Goal: Information Seeking & Learning: Learn about a topic

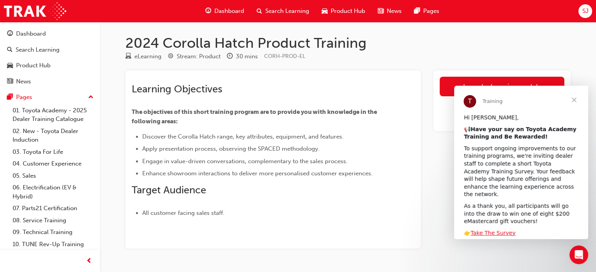
click at [572, 100] on span "Close" at bounding box center [573, 100] width 28 height 28
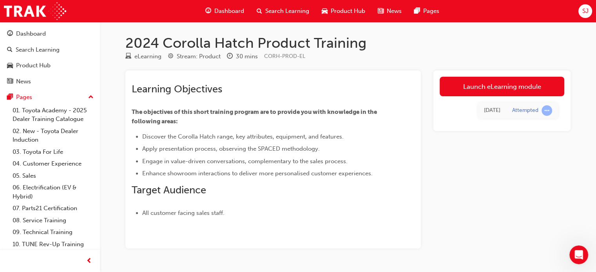
click at [501, 178] on div "Launch eLearning module [DATE] Attempted" at bounding box center [501, 159] width 137 height 178
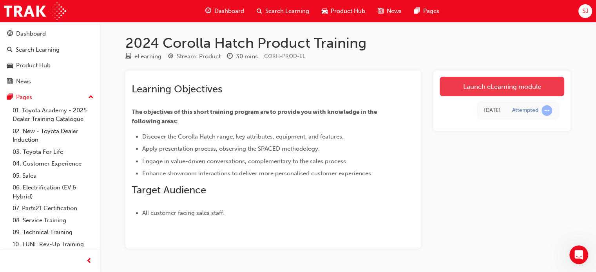
click at [507, 87] on link "Launch eLearning module" at bounding box center [501, 87] width 125 height 20
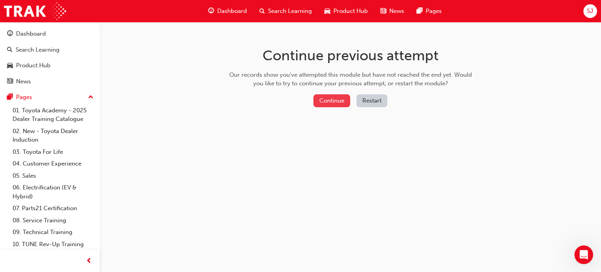
click at [329, 95] on button "Continue" at bounding box center [332, 100] width 37 height 13
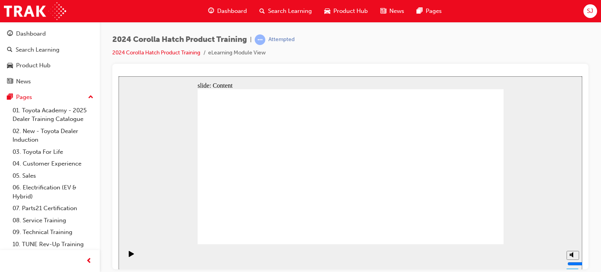
drag, startPoint x: 405, startPoint y: 158, endPoint x: 341, endPoint y: 162, distance: 64.3
drag, startPoint x: 365, startPoint y: 161, endPoint x: 402, endPoint y: 160, distance: 37.2
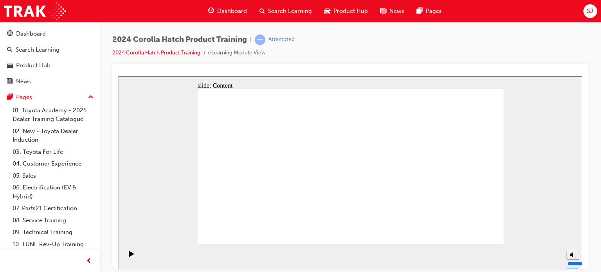
drag, startPoint x: 420, startPoint y: 168, endPoint x: 352, endPoint y: 168, distance: 68.1
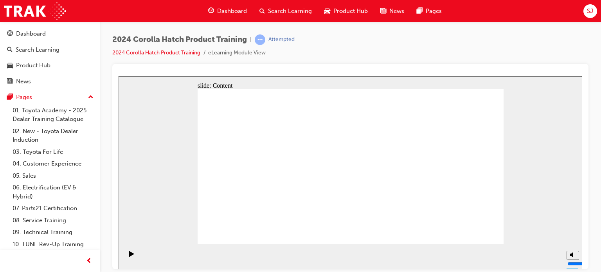
drag, startPoint x: 465, startPoint y: 234, endPoint x: 475, endPoint y: 231, distance: 10.7
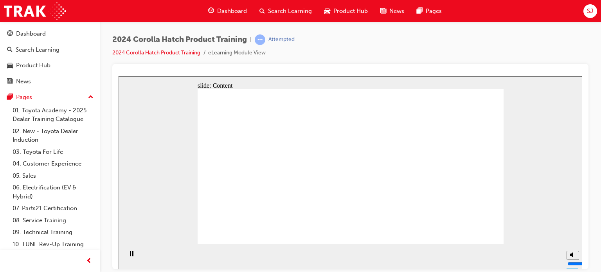
drag, startPoint x: 404, startPoint y: 191, endPoint x: 398, endPoint y: 191, distance: 5.9
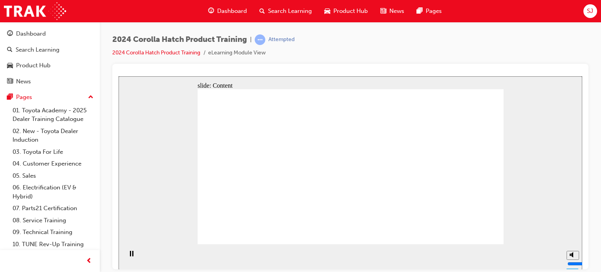
drag, startPoint x: 416, startPoint y: 195, endPoint x: 413, endPoint y: 197, distance: 4.2
drag, startPoint x: 280, startPoint y: 213, endPoint x: 285, endPoint y: 212, distance: 5.2
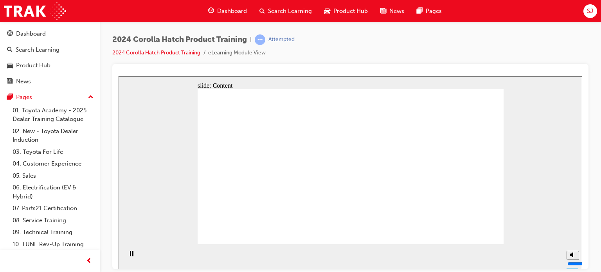
drag, startPoint x: 478, startPoint y: 229, endPoint x: 480, endPoint y: 233, distance: 4.0
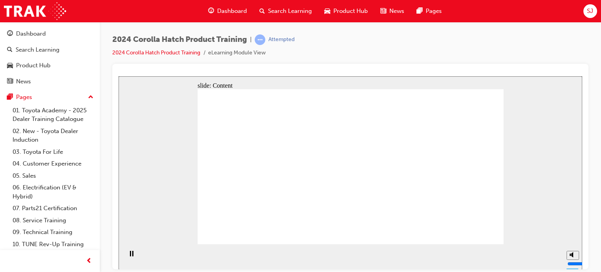
drag, startPoint x: 487, startPoint y: 228, endPoint x: 489, endPoint y: 232, distance: 4.6
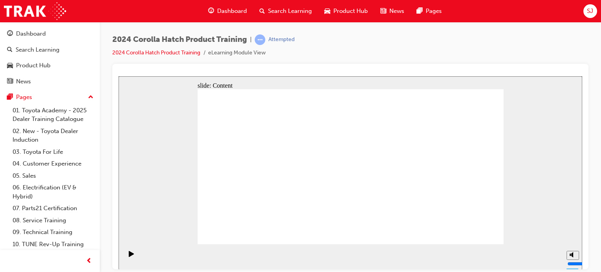
drag, startPoint x: 327, startPoint y: 139, endPoint x: 354, endPoint y: 137, distance: 26.3
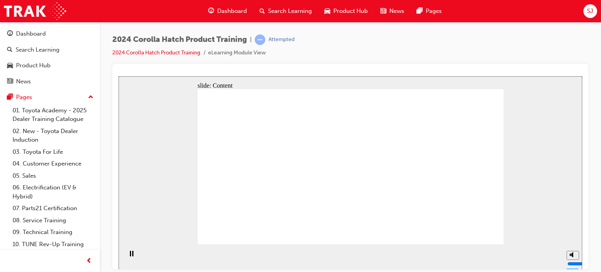
drag, startPoint x: 443, startPoint y: 189, endPoint x: 465, endPoint y: 225, distance: 42.3
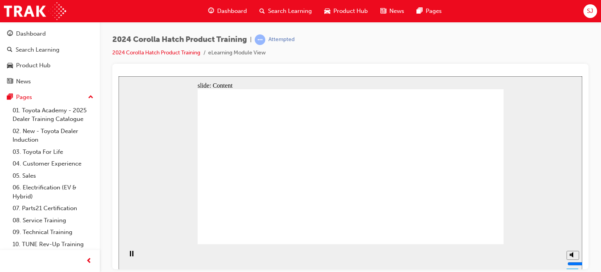
drag, startPoint x: 449, startPoint y: 160, endPoint x: 446, endPoint y: 181, distance: 21.8
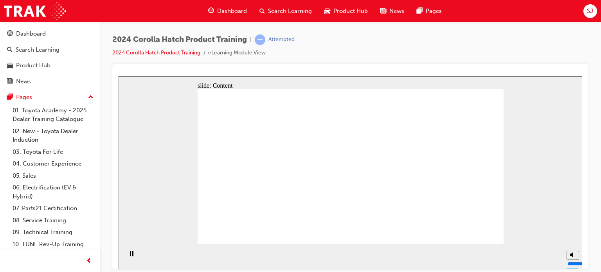
drag, startPoint x: 457, startPoint y: 176, endPoint x: 478, endPoint y: 231, distance: 58.5
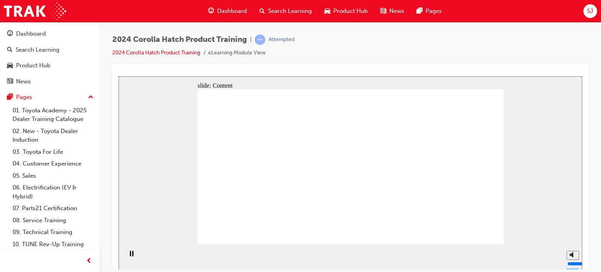
drag, startPoint x: 262, startPoint y: 155, endPoint x: 295, endPoint y: 148, distance: 33.9
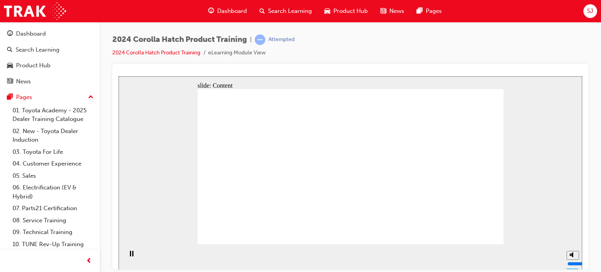
drag, startPoint x: 441, startPoint y: 234, endPoint x: 453, endPoint y: 232, distance: 12.3
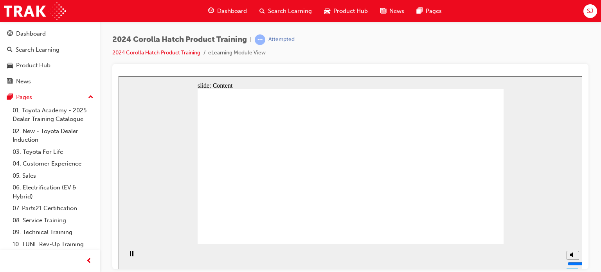
drag, startPoint x: 290, startPoint y: 175, endPoint x: 291, endPoint y: 161, distance: 14.2
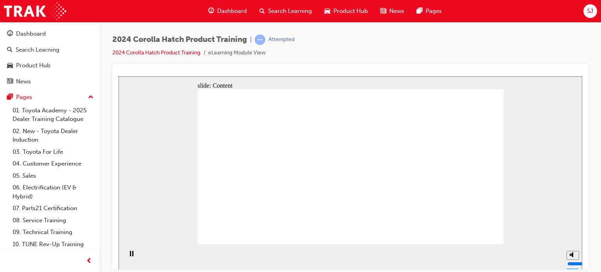
drag, startPoint x: 349, startPoint y: 164, endPoint x: 438, endPoint y: 216, distance: 103.0
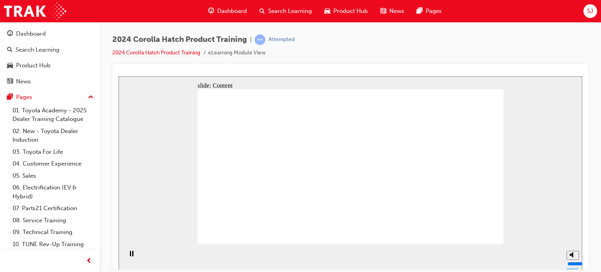
drag, startPoint x: 322, startPoint y: 149, endPoint x: 348, endPoint y: 149, distance: 25.8
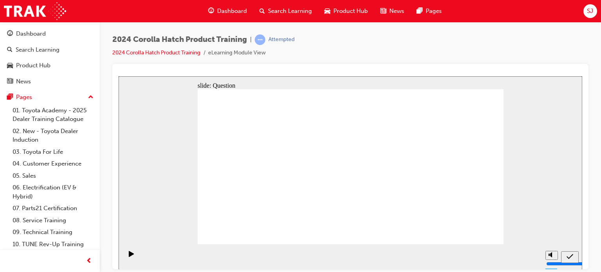
radio input "true"
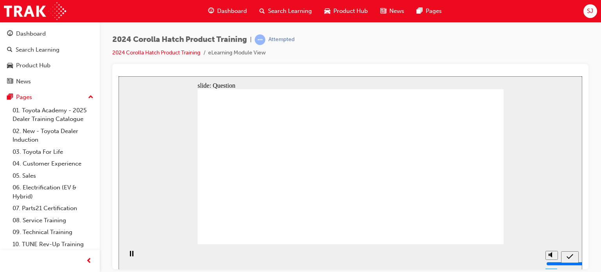
radio input "true"
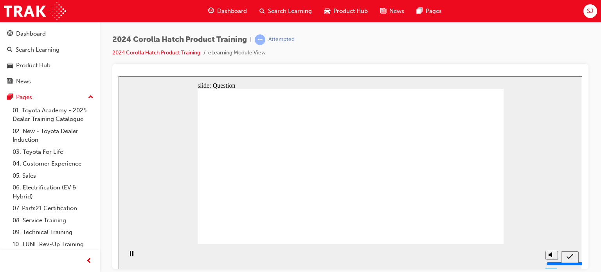
radio input "true"
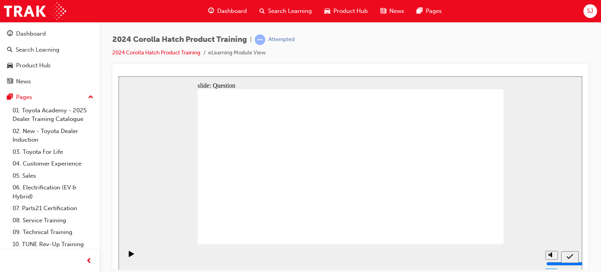
drag, startPoint x: 247, startPoint y: 206, endPoint x: 309, endPoint y: 157, distance: 80.0
drag, startPoint x: 302, startPoint y: 162, endPoint x: 257, endPoint y: 206, distance: 63.7
drag, startPoint x: 413, startPoint y: 165, endPoint x: 312, endPoint y: 205, distance: 108.6
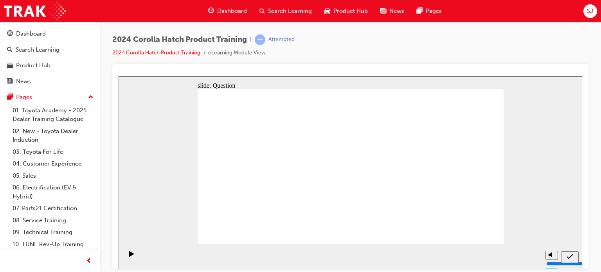
drag, startPoint x: 302, startPoint y: 207, endPoint x: 358, endPoint y: 205, distance: 56.0
drag, startPoint x: 249, startPoint y: 156, endPoint x: 305, endPoint y: 204, distance: 74.1
drag, startPoint x: 363, startPoint y: 182, endPoint x: 408, endPoint y: 196, distance: 47.2
drag, startPoint x: 462, startPoint y: 154, endPoint x: 467, endPoint y: 209, distance: 54.6
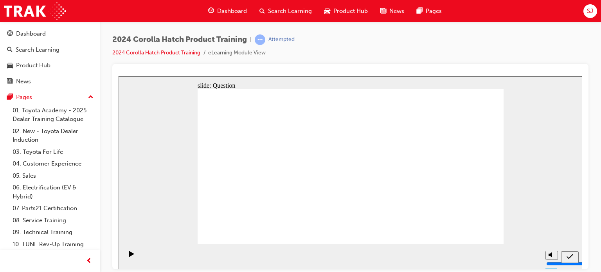
drag, startPoint x: 462, startPoint y: 213, endPoint x: 462, endPoint y: 145, distance: 68.1
drag, startPoint x: 467, startPoint y: 134, endPoint x: 459, endPoint y: 203, distance: 69.8
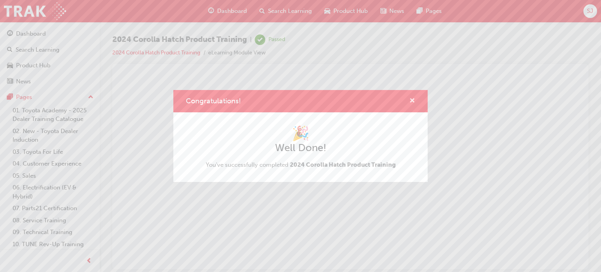
click at [411, 100] on span "cross-icon" at bounding box center [413, 101] width 6 height 7
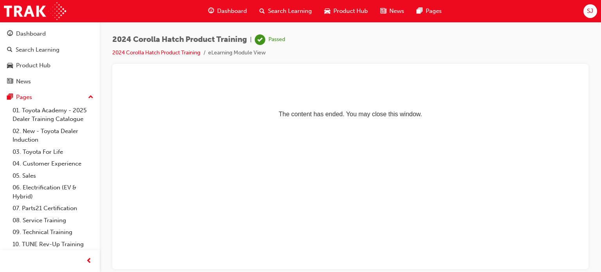
click at [364, 96] on p "The content has ended. You may close this window." at bounding box center [351, 99] width 458 height 35
click at [161, 52] on link "2024 Corolla Hatch Product Training" at bounding box center [156, 52] width 88 height 7
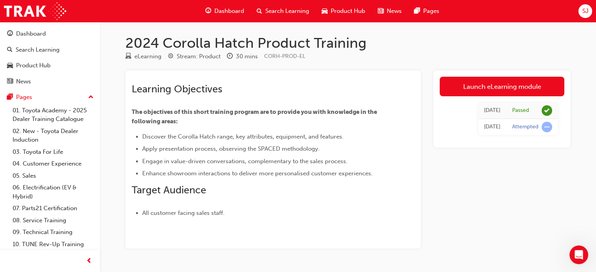
click at [449, 181] on div "Launch eLearning module [DATE] Passed [DATE] Attempted" at bounding box center [501, 159] width 137 height 178
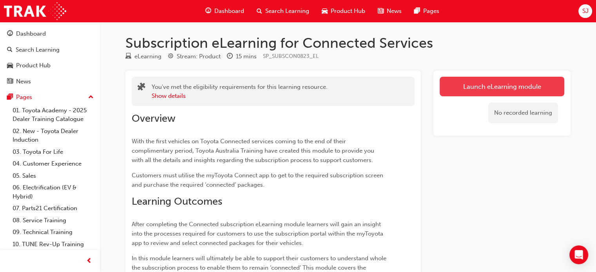
drag, startPoint x: 501, startPoint y: 166, endPoint x: 501, endPoint y: 91, distance: 74.4
click at [501, 164] on div "Launch eLearning module No recorded learning" at bounding box center [501, 251] width 137 height 362
click at [499, 84] on link "Launch eLearning module" at bounding box center [501, 87] width 125 height 20
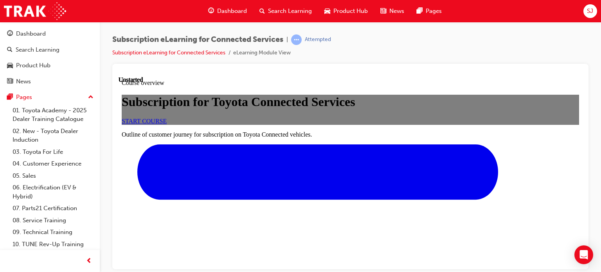
scroll to position [157, 0]
click at [167, 117] on link "START COURSE" at bounding box center [144, 120] width 45 height 7
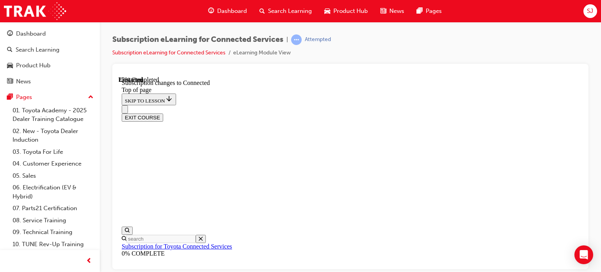
scroll to position [458, 0]
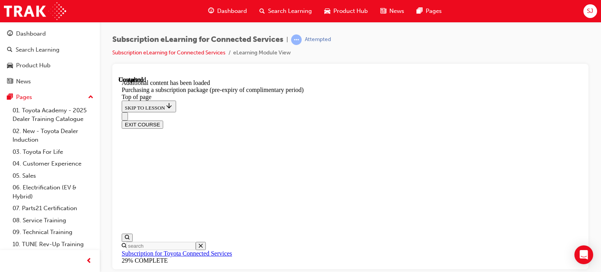
scroll to position [394, 0]
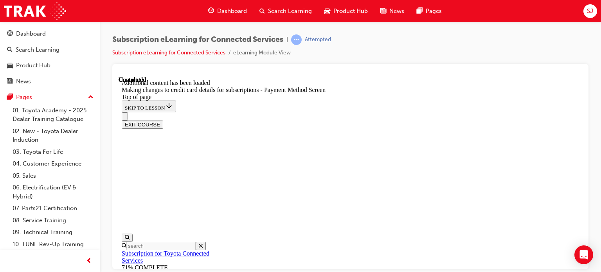
scroll to position [142, 0]
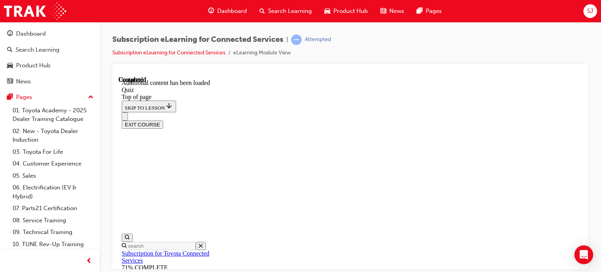
drag, startPoint x: 337, startPoint y: 117, endPoint x: 480, endPoint y: 112, distance: 143.4
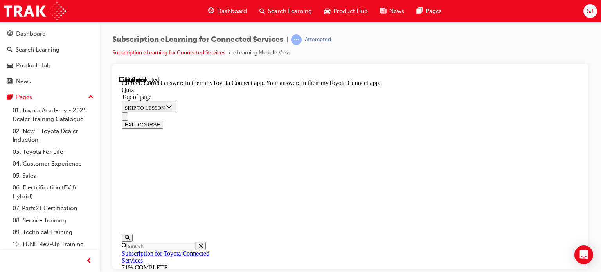
drag, startPoint x: 360, startPoint y: 153, endPoint x: 495, endPoint y: 163, distance: 135.1
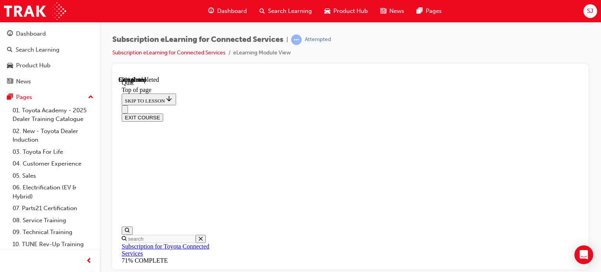
scroll to position [102, 0]
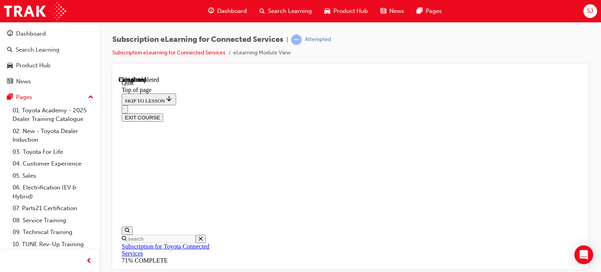
scroll to position [180, 0]
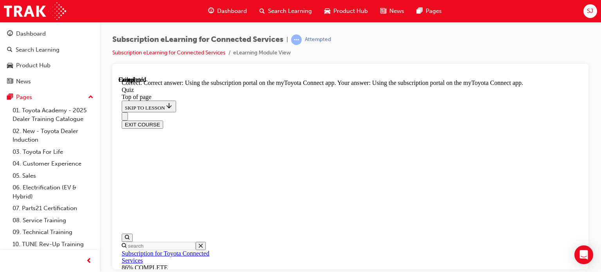
scroll to position [209, 0]
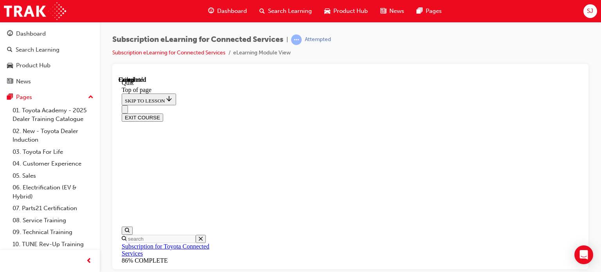
scroll to position [232, 0]
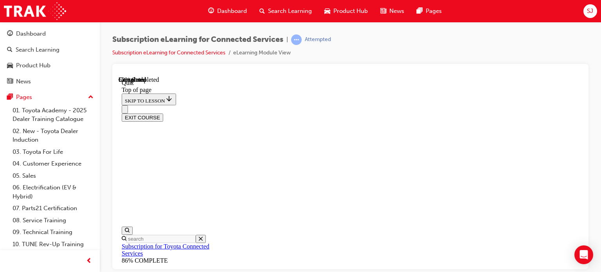
scroll to position [117, 0]
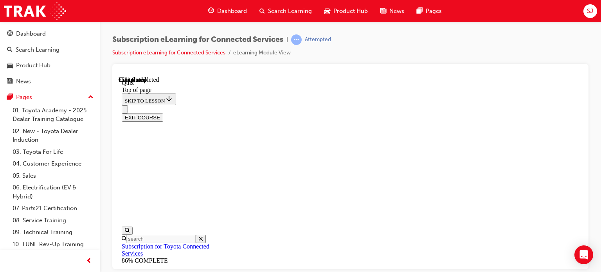
scroll to position [157, 0]
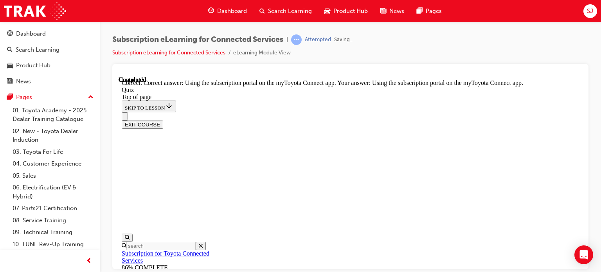
scroll to position [209, 0]
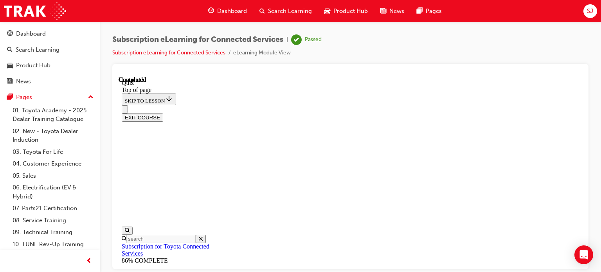
scroll to position [232, 0]
click at [163, 113] on button "EXIT COURSE" at bounding box center [143, 117] width 42 height 8
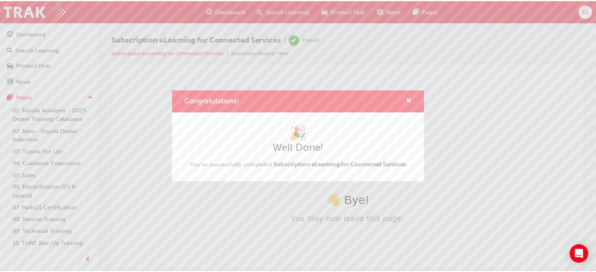
scroll to position [0, 0]
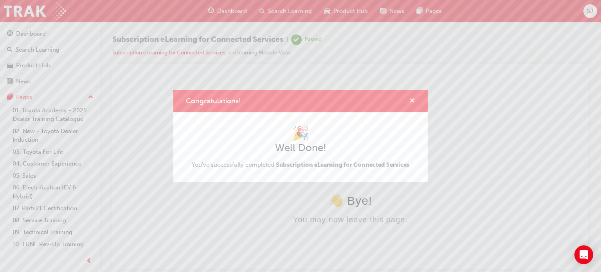
click at [411, 99] on span "cross-icon" at bounding box center [413, 101] width 6 height 7
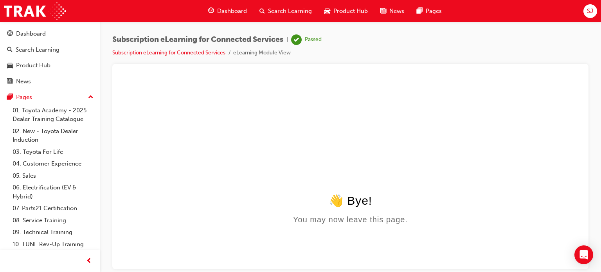
click at [188, 96] on html "👋 Bye! You may now leave this page." at bounding box center [351, 172] width 464 height 193
click at [213, 96] on html "👋 Bye! You may now leave this page." at bounding box center [351, 172] width 464 height 193
click at [203, 55] on link "Subscription eLearning for Connected Services" at bounding box center [168, 52] width 113 height 7
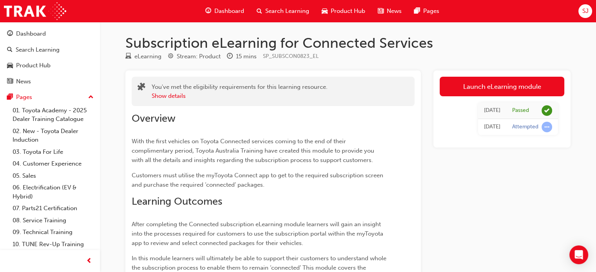
click at [520, 195] on div "Launch eLearning module Today Passed Today Attempted" at bounding box center [501, 251] width 137 height 362
